Goal: Book appointment/travel/reservation

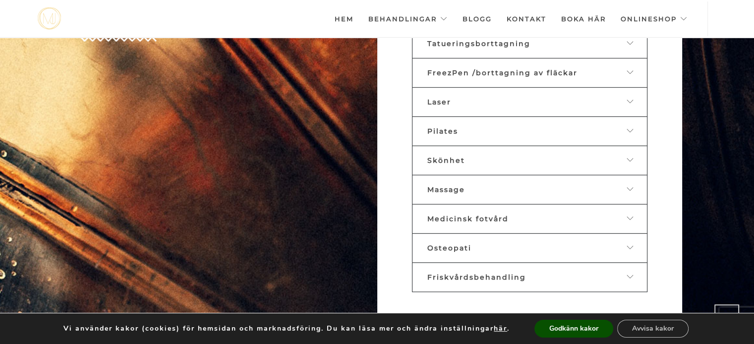
scroll to position [555, 0]
click at [631, 98] on icon at bounding box center [630, 101] width 8 height 7
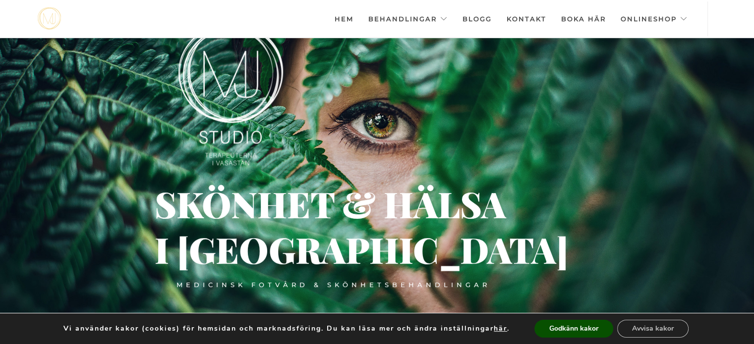
scroll to position [0, 0]
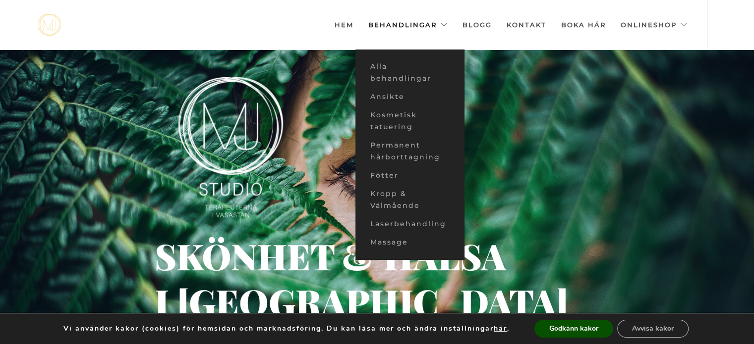
click at [432, 23] on link "Behandlingar" at bounding box center [407, 25] width 79 height 50
click at [398, 97] on link "Ansikte" at bounding box center [409, 97] width 109 height 18
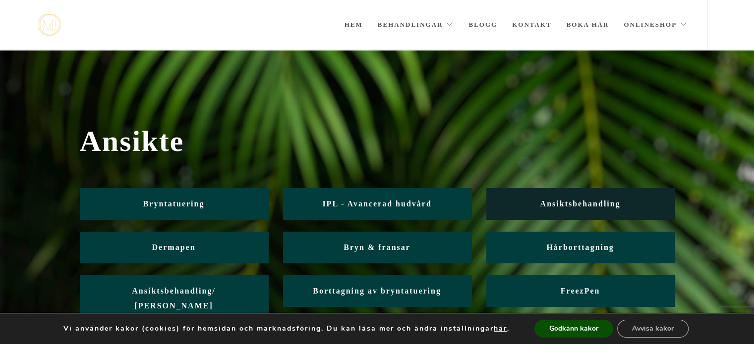
click at [549, 206] on span "Ansiktsbehandling" at bounding box center [580, 204] width 80 height 8
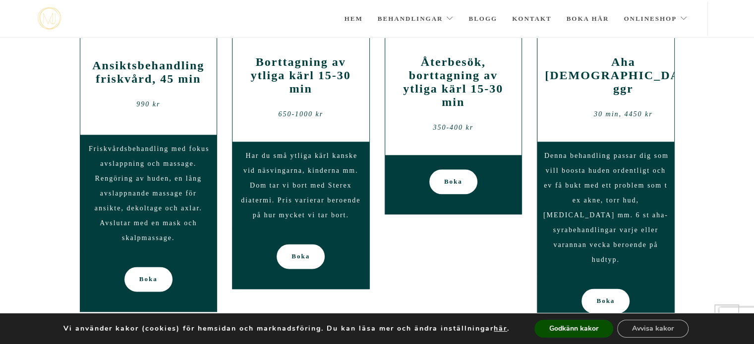
scroll to position [1216, 0]
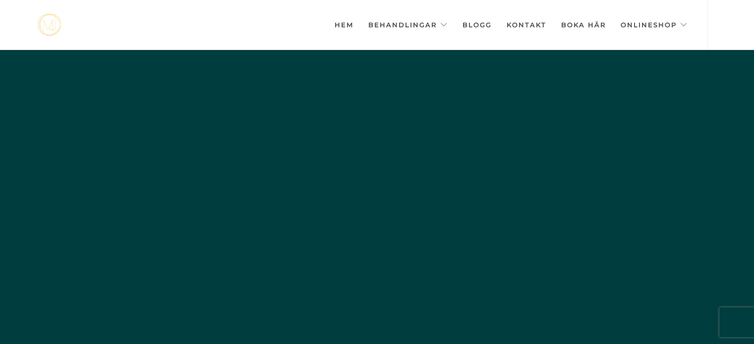
scroll to position [0, -4955]
